Goal: Contribute content

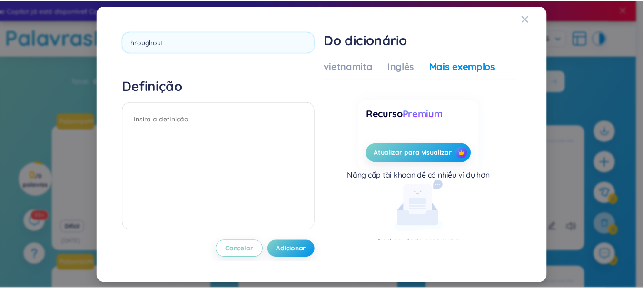
scroll to position [154, 0]
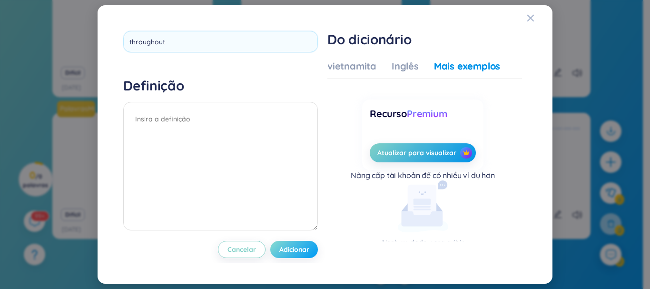
click at [285, 248] on div "throughout Definição Cancelar Adicionar" at bounding box center [220, 144] width 195 height 227
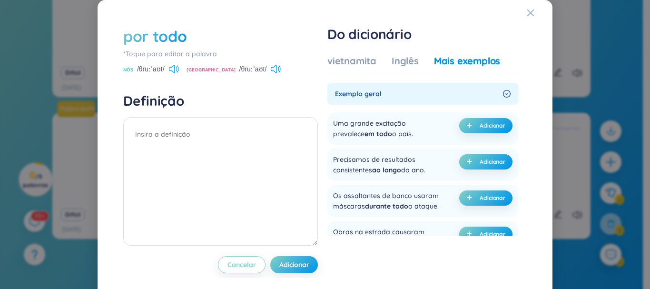
click at [173, 71] on icon at bounding box center [172, 69] width 6 height 9
click at [271, 69] on icon at bounding box center [274, 69] width 6 height 9
click at [176, 69] on icon at bounding box center [174, 69] width 10 height 9
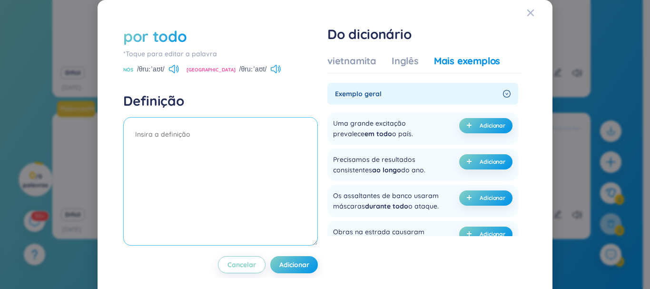
click at [204, 130] on textarea at bounding box center [220, 181] width 195 height 128
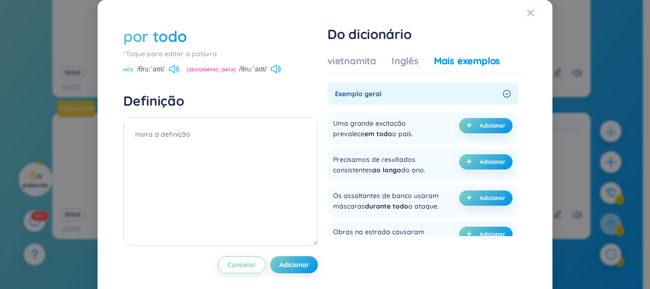
click at [170, 69] on icon at bounding box center [174, 69] width 10 height 9
drag, startPoint x: 520, startPoint y: 14, endPoint x: 515, endPoint y: 18, distance: 5.7
click at [520, 14] on div "por todo *Toque para editar a palavra NÓS /θruːˈaʊt/ [GEOGRAPHIC_DATA] /θruːˈaʊ…" at bounding box center [325, 149] width 432 height 276
click at [527, 13] on icon "Fechar" at bounding box center [530, 13] width 7 height 7
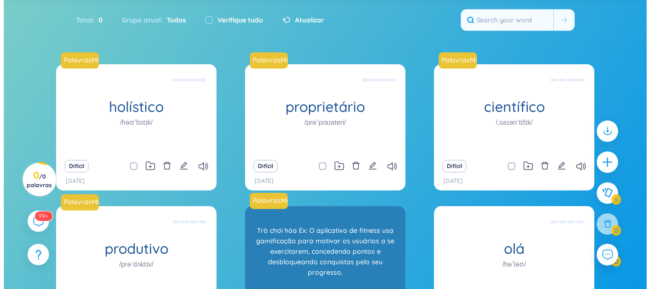
scroll to position [0, 0]
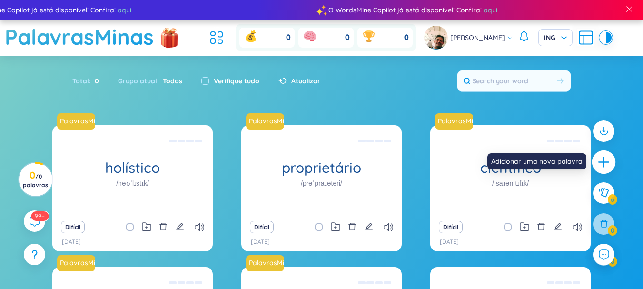
click at [602, 161] on icon "mais" at bounding box center [603, 162] width 13 height 13
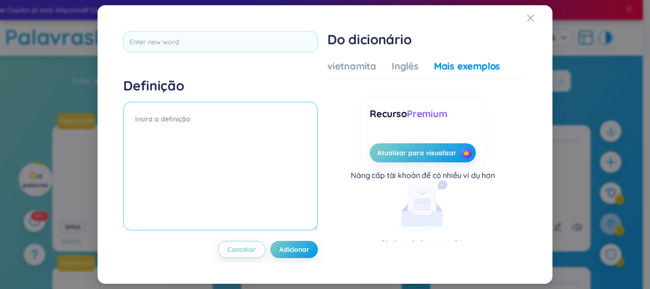
click at [172, 117] on textarea at bounding box center [220, 166] width 195 height 128
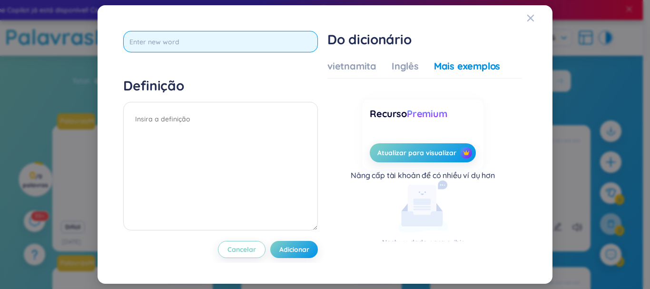
click at [175, 40] on input "text" at bounding box center [220, 41] width 195 height 21
paste input "to bolster the health"
type input "to bolster the health"
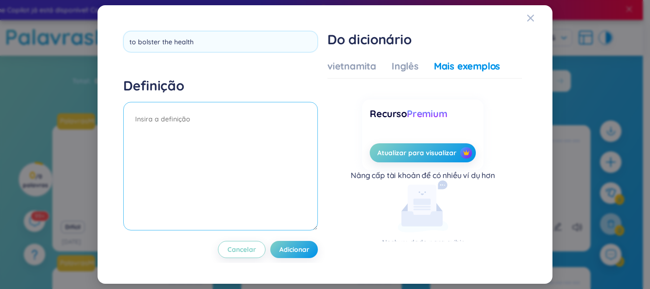
click at [290, 248] on div "to bolster the health Definição Cancelar Adicionar" at bounding box center [220, 144] width 195 height 227
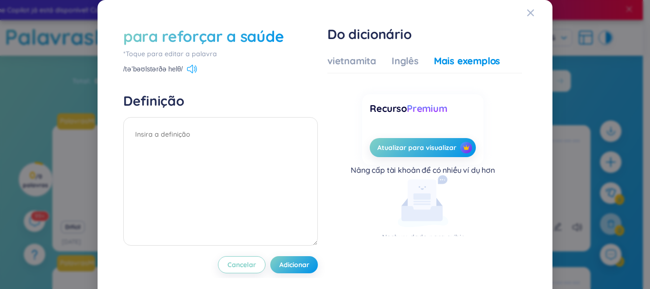
click at [188, 67] on icon at bounding box center [190, 69] width 6 height 9
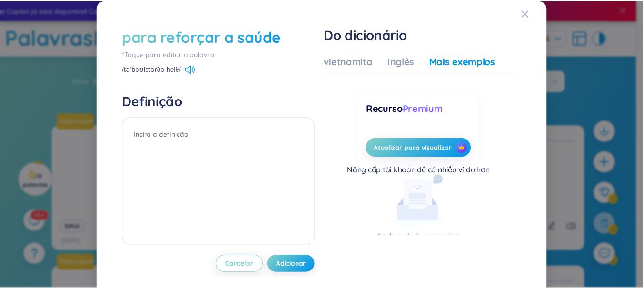
scroll to position [13, 0]
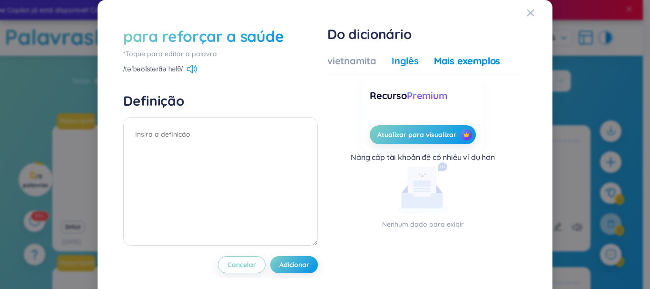
click at [394, 63] on font "Inglês" at bounding box center [405, 61] width 27 height 12
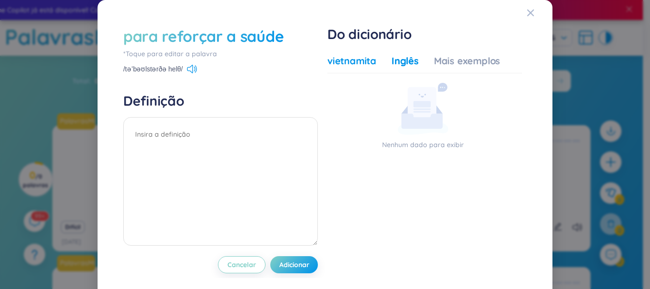
click at [353, 61] on font "vietnamita" at bounding box center [351, 61] width 49 height 12
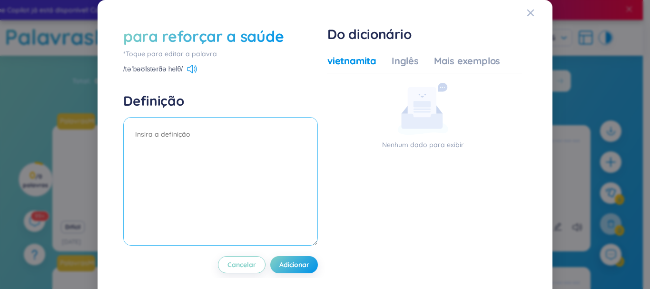
click at [177, 144] on textarea at bounding box center [220, 181] width 195 height 128
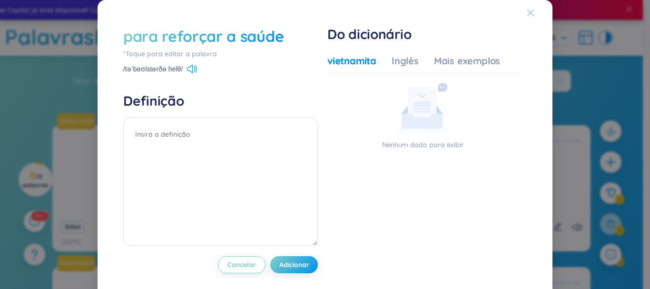
click at [527, 14] on icon "Fechar" at bounding box center [530, 13] width 7 height 7
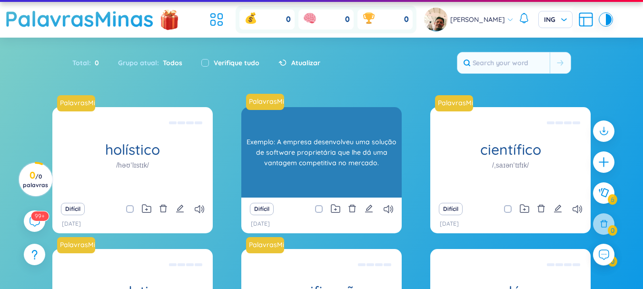
scroll to position [0, 0]
